Goal: Find specific page/section: Find specific page/section

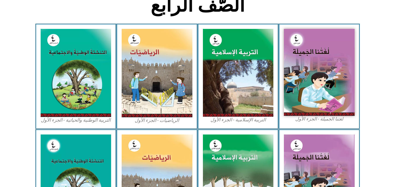
scroll to position [156, 0]
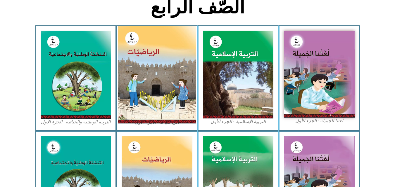
click at [132, 49] on img at bounding box center [157, 74] width 78 height 97
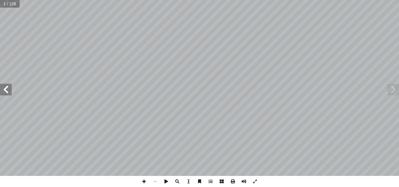
click at [10, 93] on span at bounding box center [6, 90] width 12 height 12
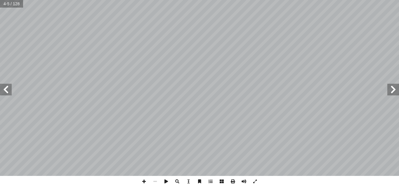
click at [10, 93] on span at bounding box center [6, 90] width 12 height 12
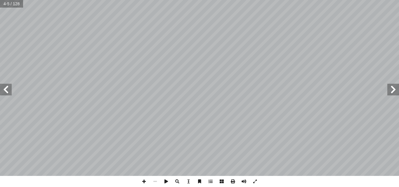
click at [10, 93] on span at bounding box center [6, 90] width 12 height 12
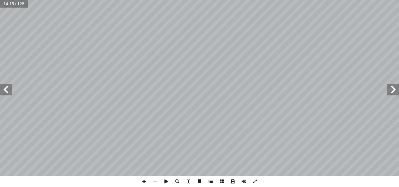
click at [10, 93] on span at bounding box center [6, 90] width 12 height 12
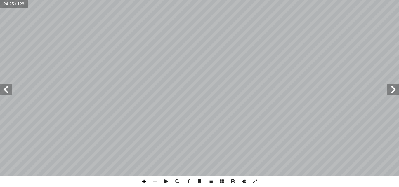
click at [144, 178] on span at bounding box center [143, 181] width 11 height 11
click at [4, 87] on span at bounding box center [6, 90] width 12 height 12
